Goal: Find specific page/section: Find specific page/section

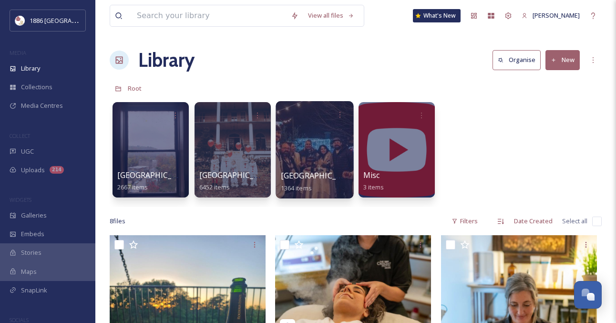
click at [313, 174] on span "[GEOGRAPHIC_DATA]" at bounding box center [320, 175] width 78 height 10
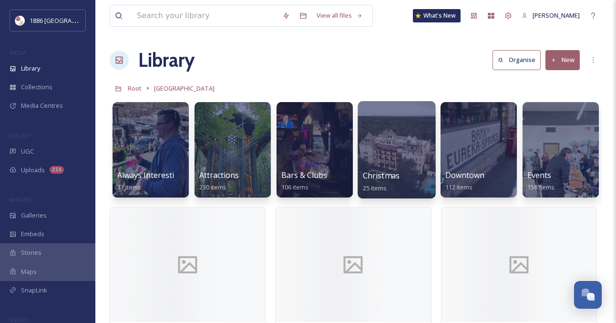
scroll to position [0, 0]
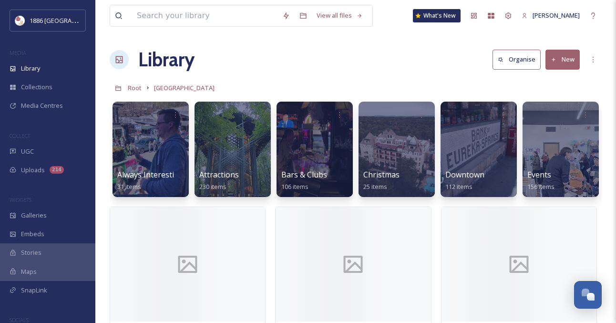
click at [539, 174] on span "Events" at bounding box center [540, 174] width 24 height 10
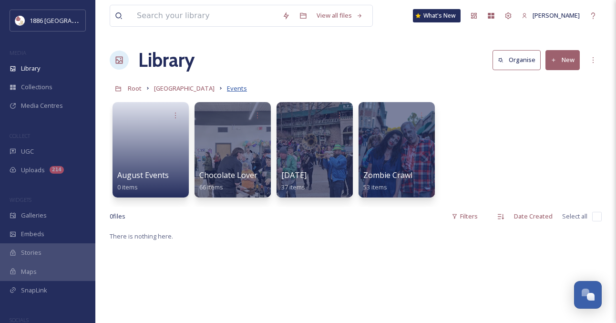
click at [227, 87] on span "Events" at bounding box center [237, 88] width 20 height 9
click at [185, 90] on span "[GEOGRAPHIC_DATA]" at bounding box center [184, 88] width 61 height 9
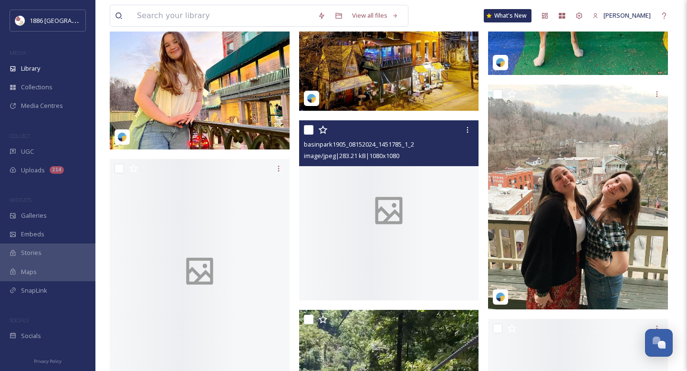
scroll to position [19398, 0]
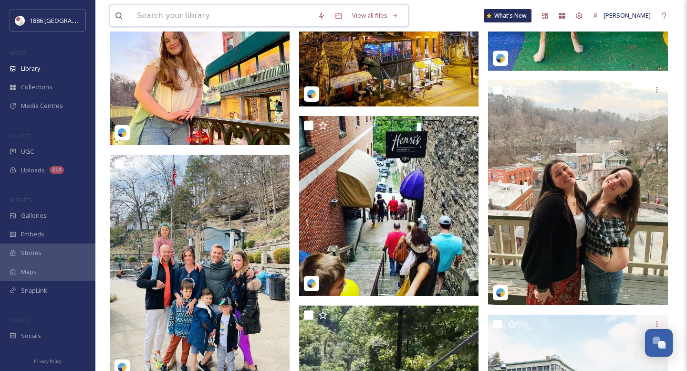
click at [223, 20] on input at bounding box center [222, 15] width 181 height 21
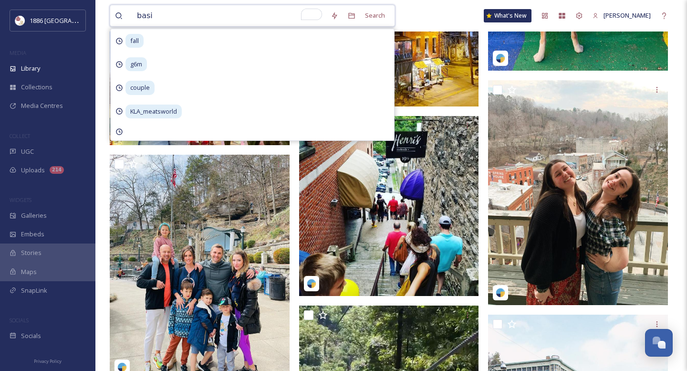
type input "basin"
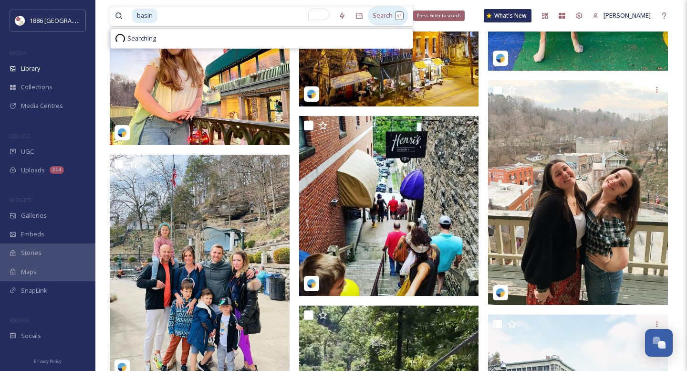
click at [381, 9] on div "Search Press Enter to search" at bounding box center [388, 15] width 41 height 19
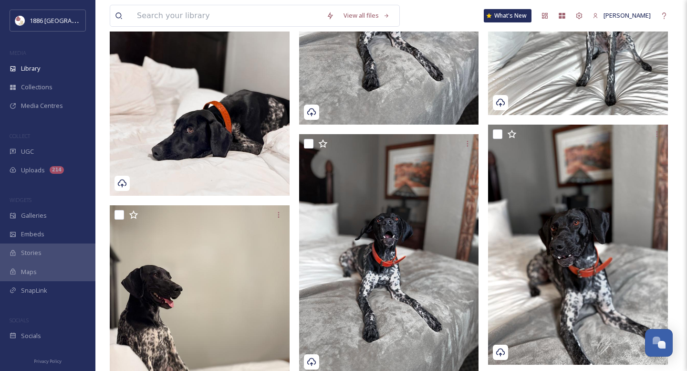
scroll to position [12498, 0]
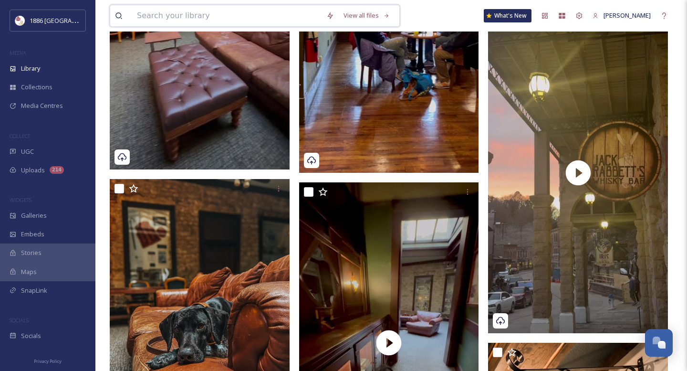
click at [205, 19] on input at bounding box center [226, 15] width 189 height 21
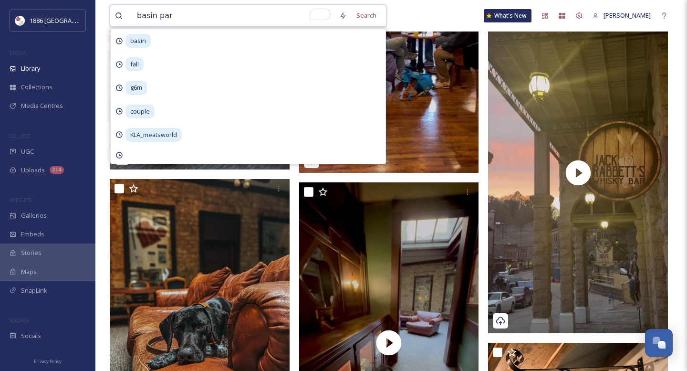
type input "[GEOGRAPHIC_DATA]"
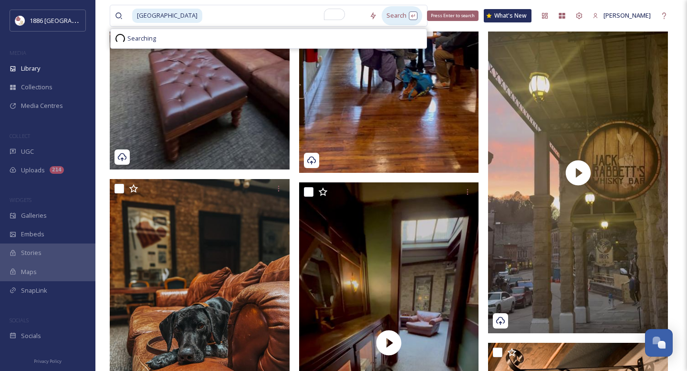
click at [382, 12] on div "Search Press Enter to search" at bounding box center [402, 15] width 41 height 19
